Goal: Check status

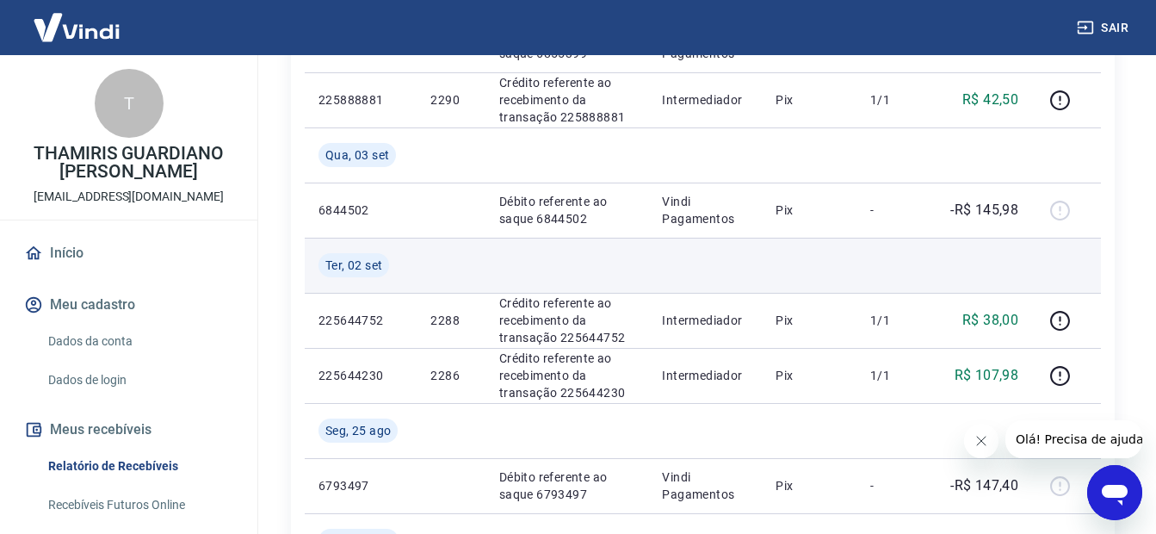
scroll to position [861, 0]
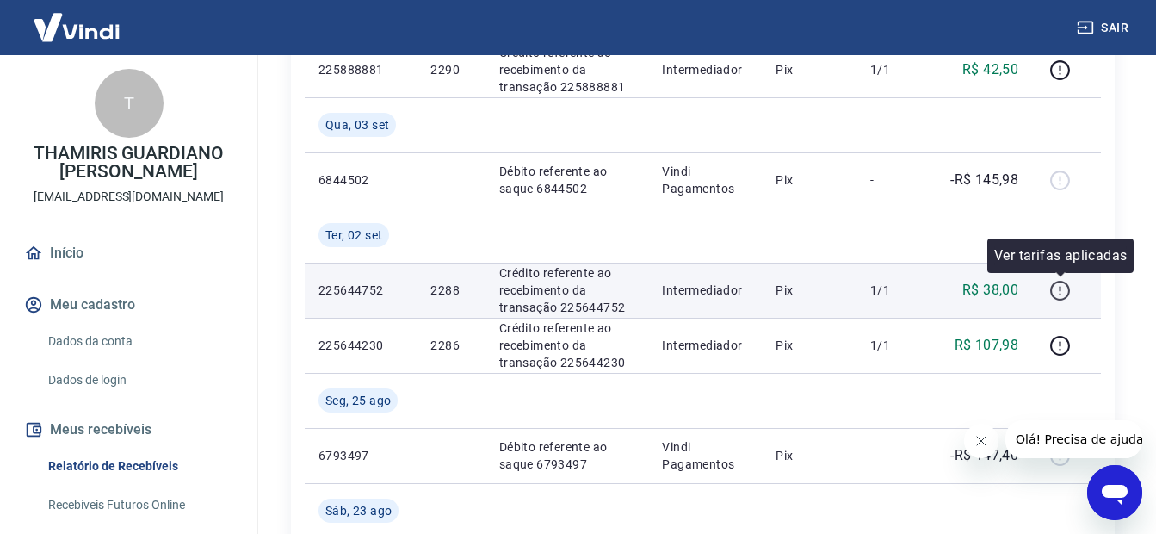
click at [1061, 288] on icon "button" at bounding box center [1060, 288] width 2 height 5
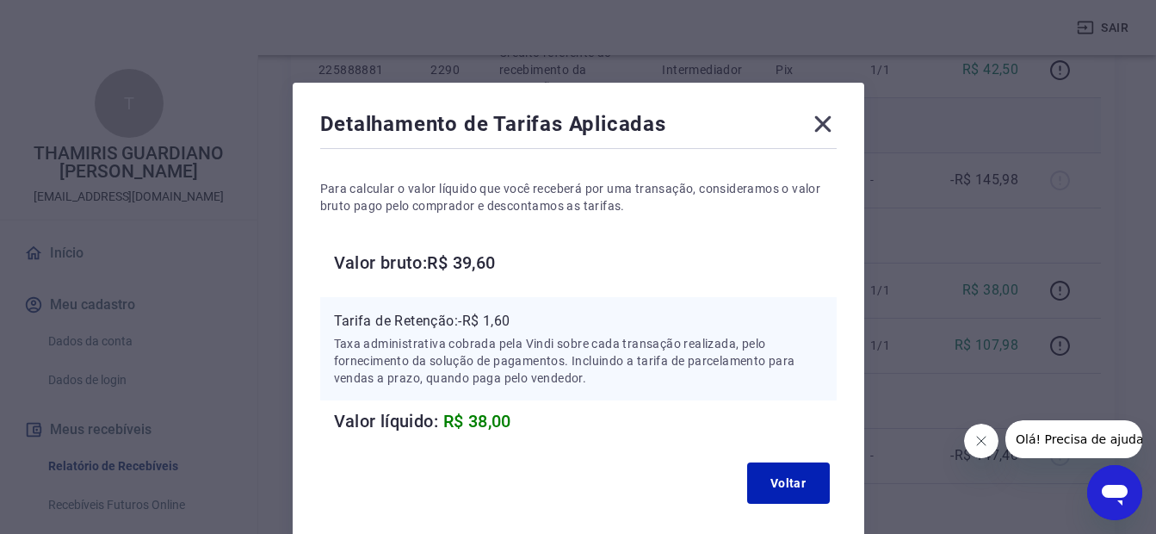
click at [835, 119] on icon at bounding box center [823, 124] width 28 height 28
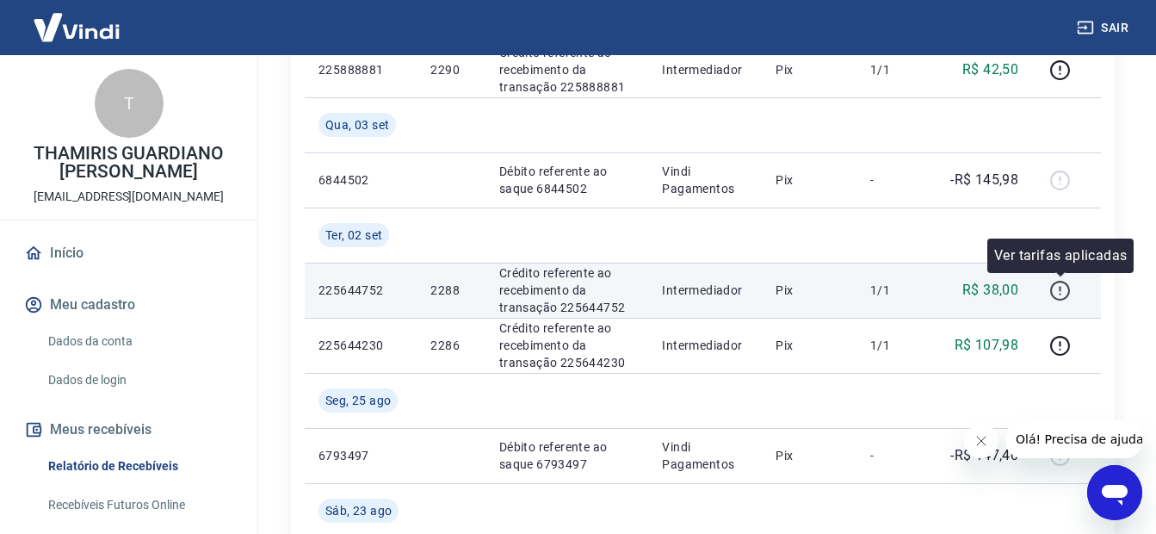
click at [1056, 286] on icon "button" at bounding box center [1061, 291] width 22 height 22
